Goal: Task Accomplishment & Management: Manage account settings

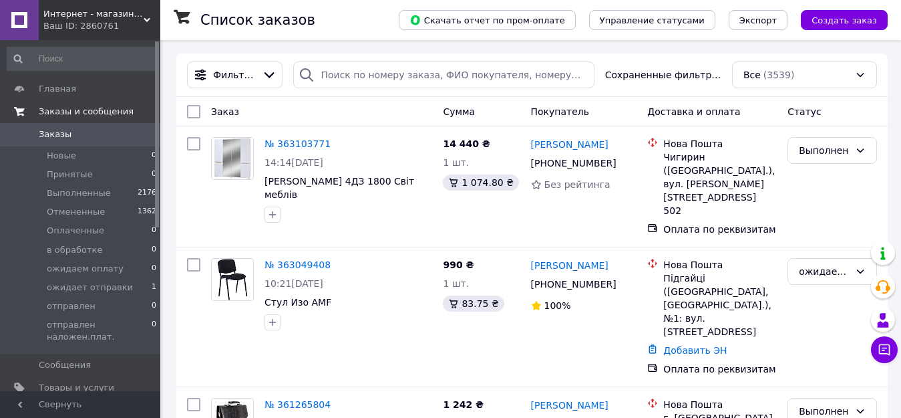
click at [93, 112] on span "Заказы и сообщения" at bounding box center [86, 112] width 95 height 12
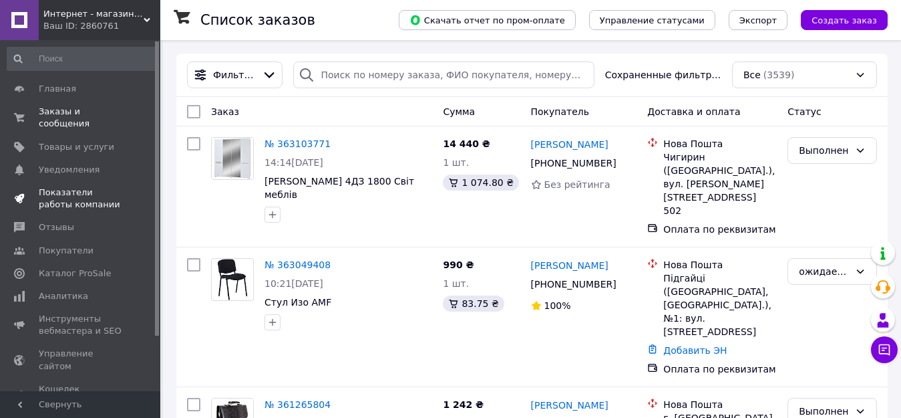
click at [59, 190] on span "Показатели работы компании" at bounding box center [81, 198] width 85 height 24
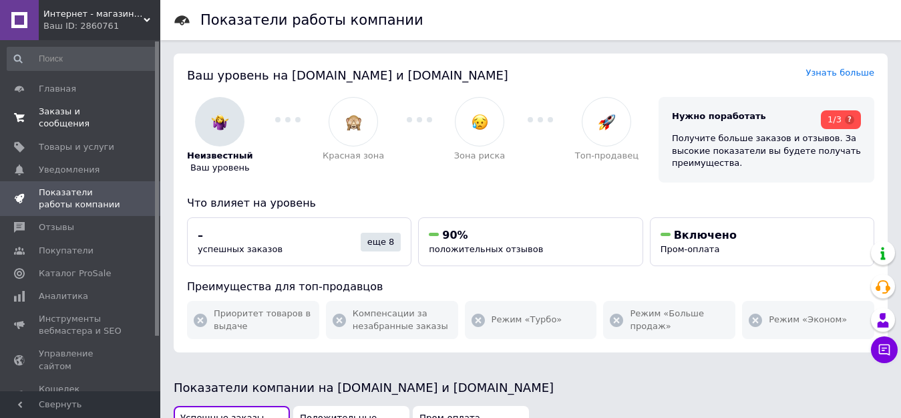
click at [82, 109] on span "Заказы и сообщения" at bounding box center [81, 118] width 85 height 24
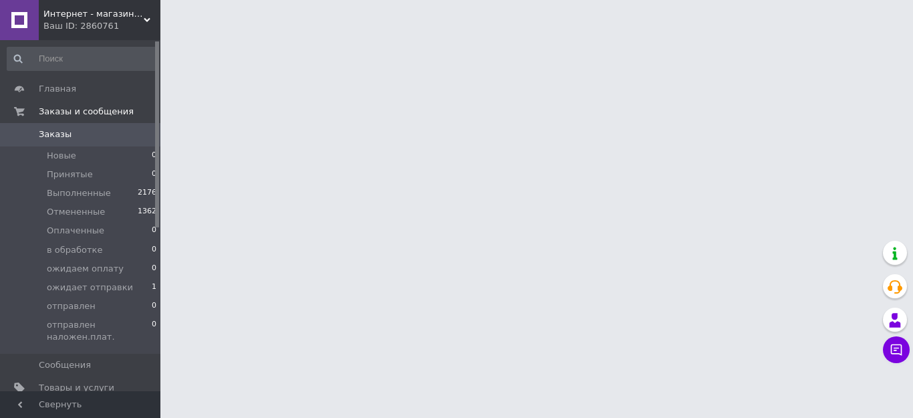
click at [58, 138] on span "Заказы" at bounding box center [55, 134] width 33 height 12
